Goal: Check status: Check status

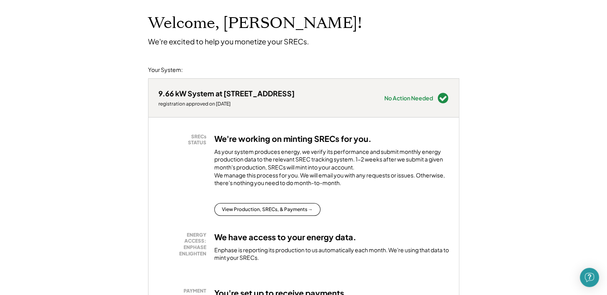
scroll to position [120, 0]
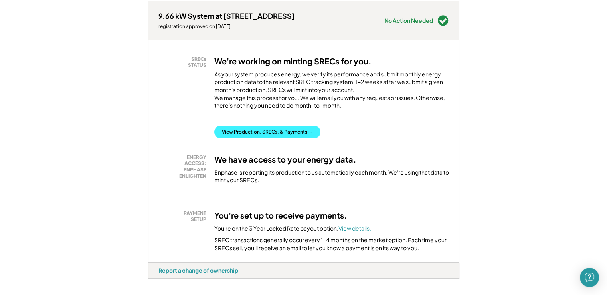
click at [253, 138] on button "View Production, SRECs, & Payments →" at bounding box center [267, 131] width 106 height 13
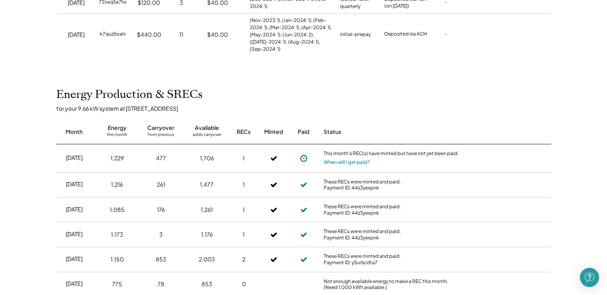
scroll to position [200, 0]
